Goal: Information Seeking & Learning: Learn about a topic

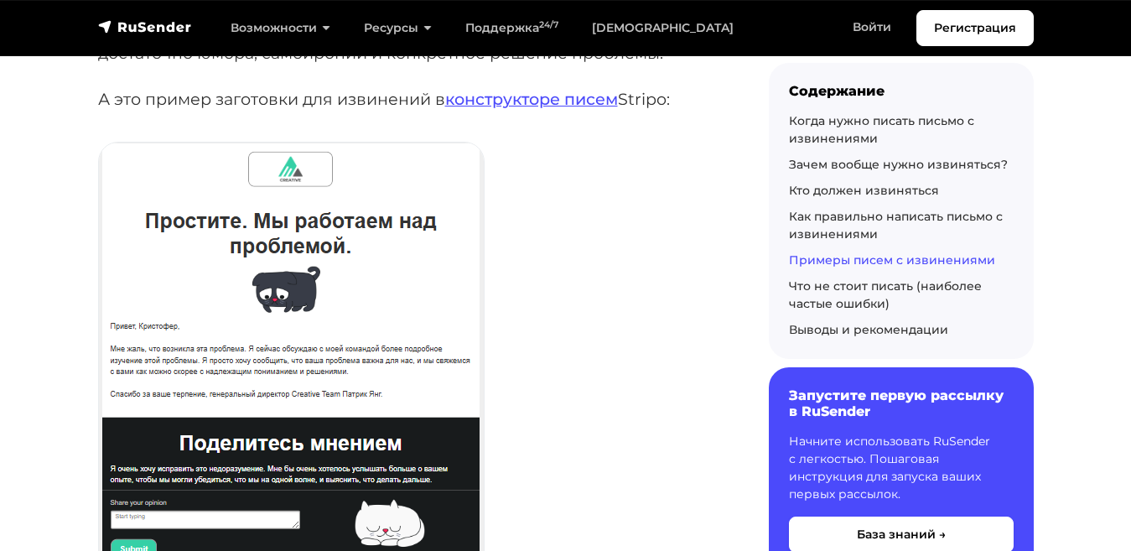
scroll to position [12956, 0]
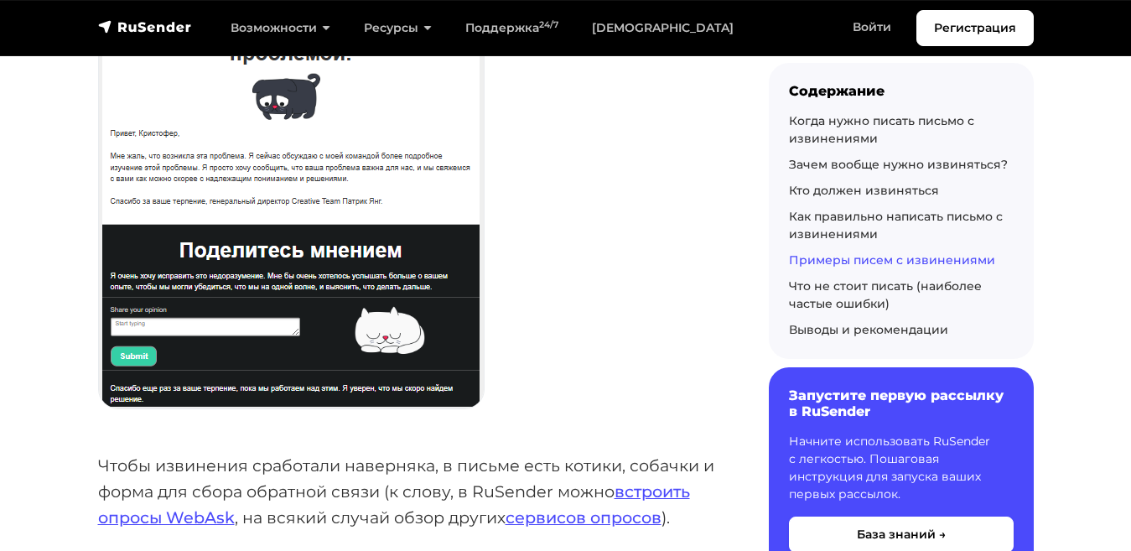
scroll to position [13117, 0]
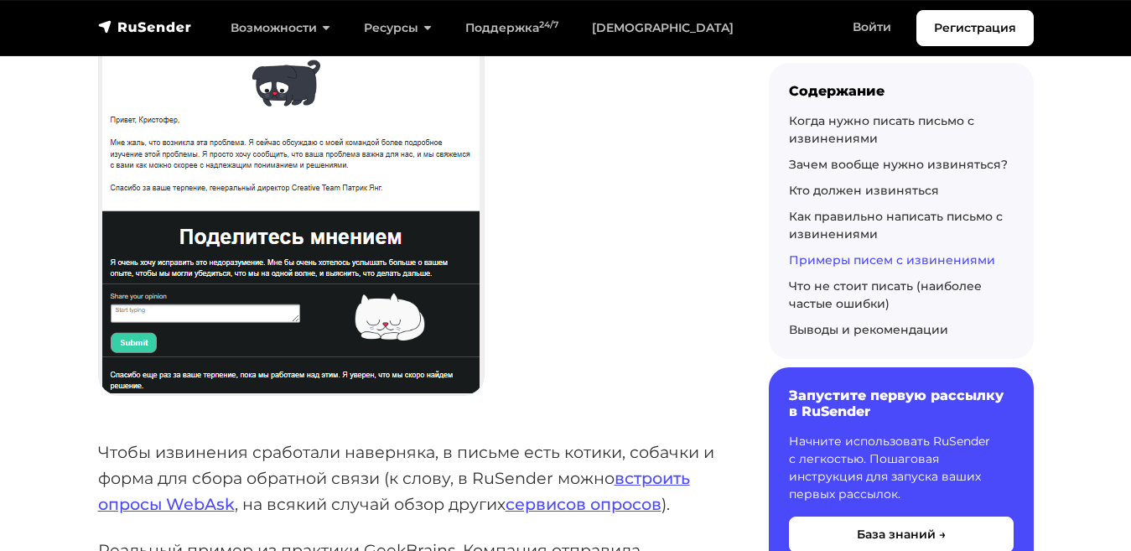
click at [228, 439] on p "Чтобы извинения сработали наверняка, в письме есть котики, собачки и форма для …" at bounding box center [406, 477] width 617 height 77
